Goal: Information Seeking & Learning: Learn about a topic

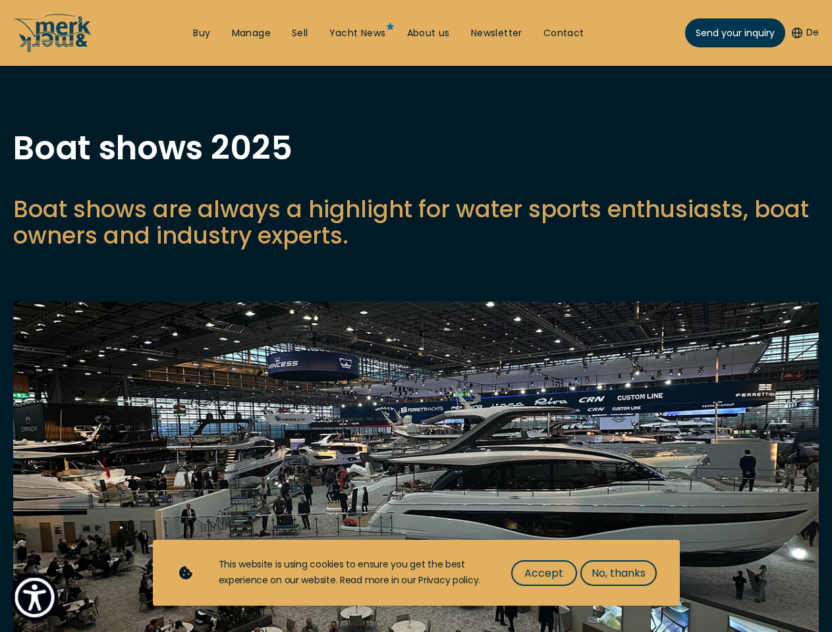
click at [34, 597] on img "Show Accessibility Preferences" at bounding box center [34, 597] width 40 height 40
click at [803, 33] on button "De" at bounding box center [804, 32] width 27 height 13
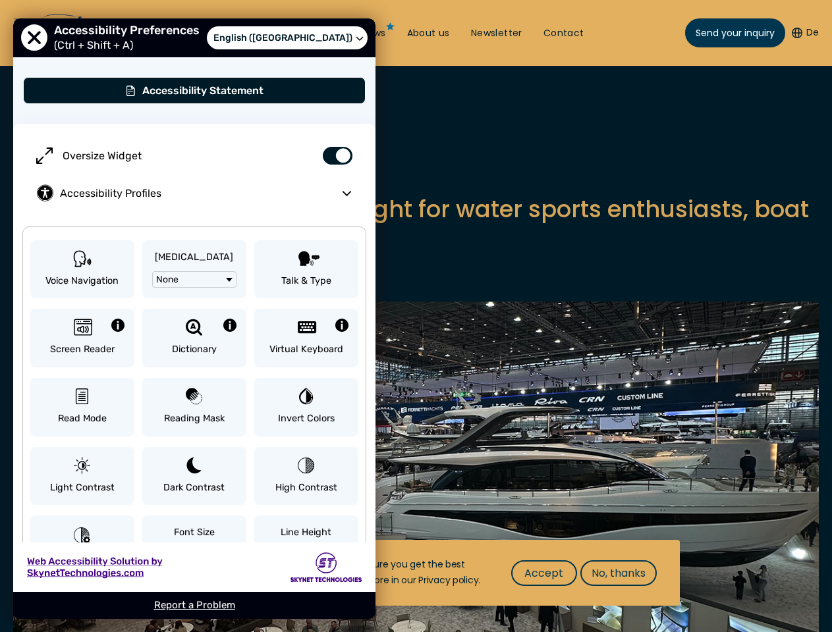
click at [415, 249] on p "Boat shows are always a highlight for water sports enthusiasts, boat owners and…" at bounding box center [415, 222] width 805 height 53
click at [415, 483] on img at bounding box center [415, 494] width 805 height 384
click at [543, 573] on span "Accept" at bounding box center [543, 573] width 39 height 16
